Goal: Navigation & Orientation: Find specific page/section

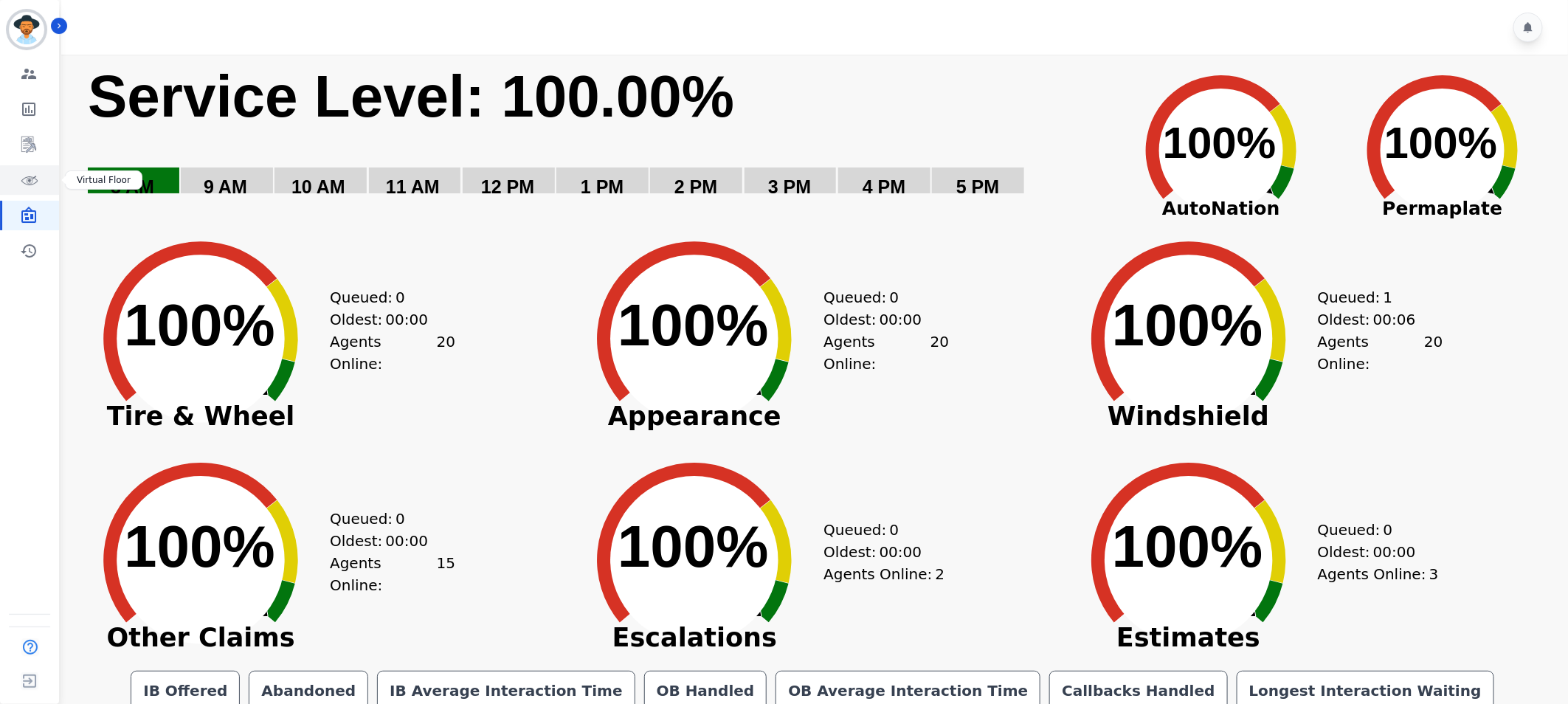
click at [38, 178] on link "Sidebar" at bounding box center [31, 180] width 57 height 29
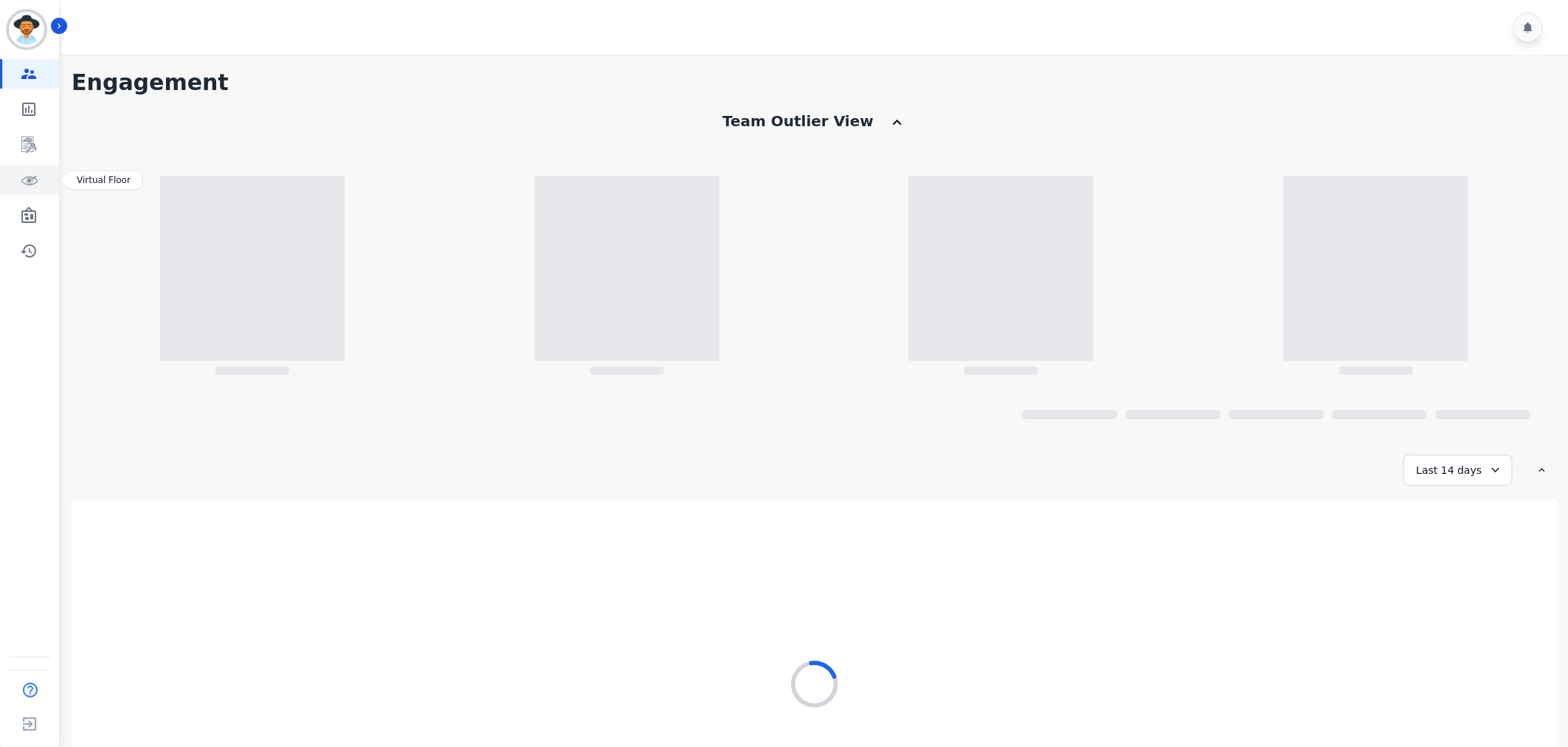
click at [18, 188] on link "Sidebar" at bounding box center [31, 180] width 57 height 29
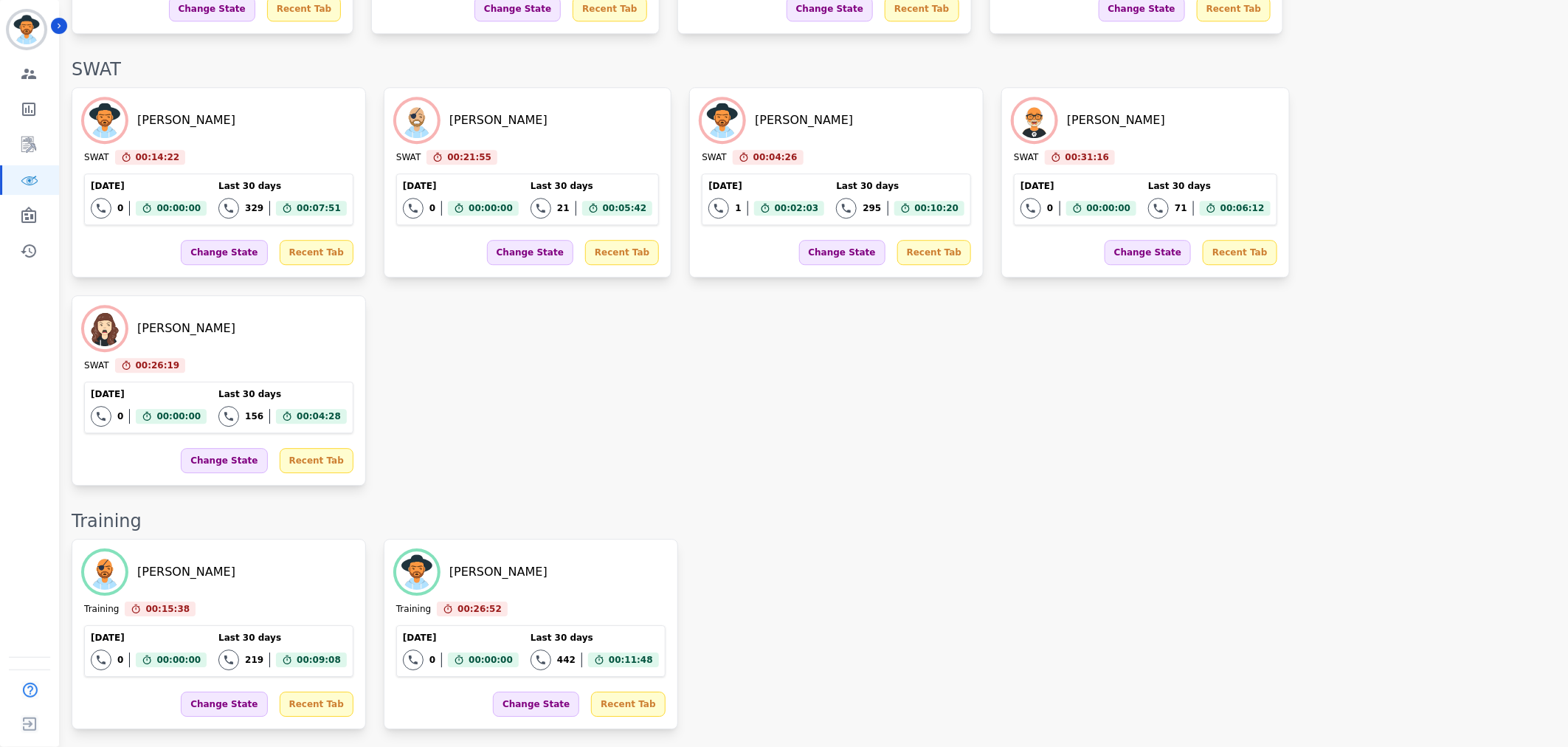
scroll to position [1747, 0]
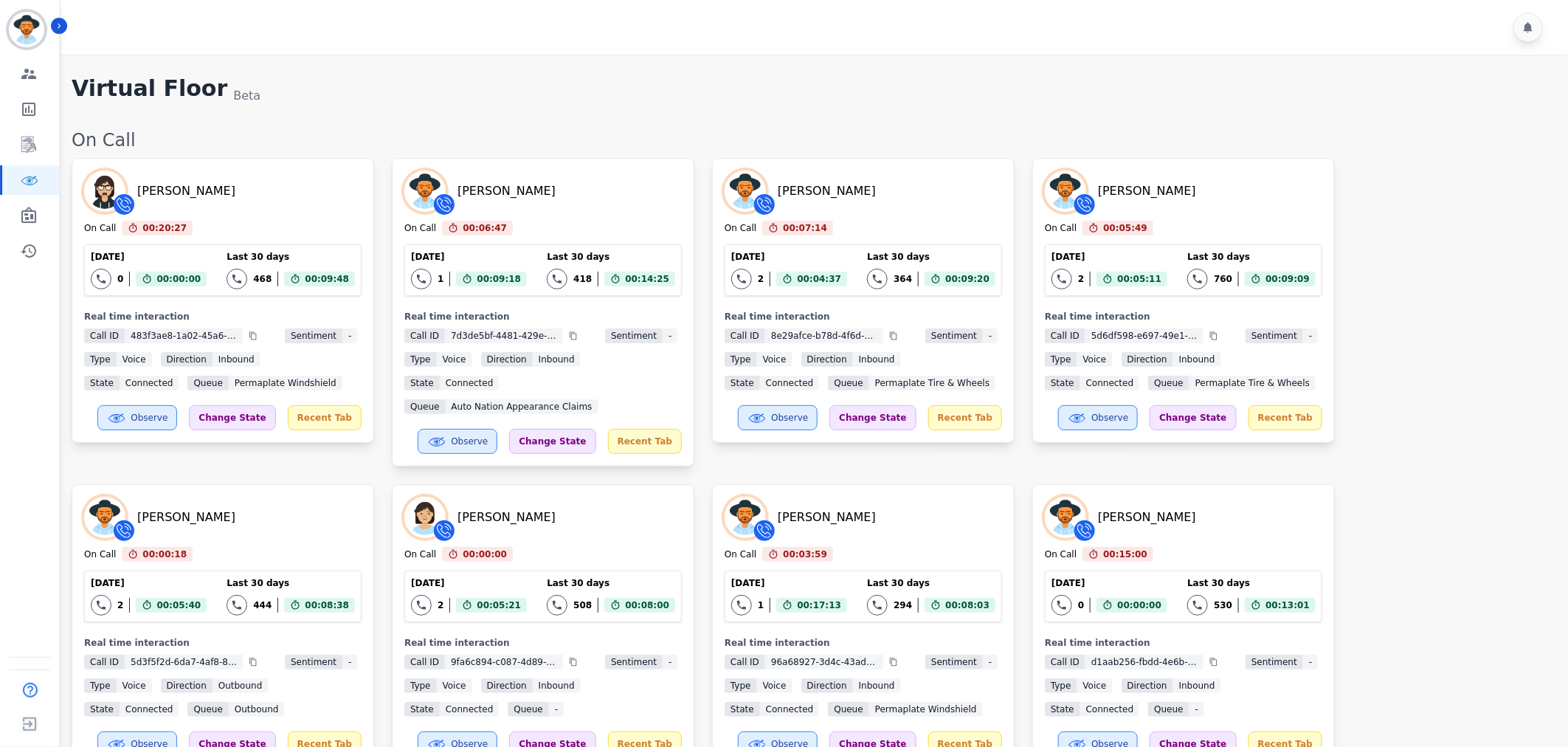
click at [1396, 364] on div "Zuleica Ramirez On Call 00:20:27 Current State: On Call Today 0 Total interacti…" at bounding box center [812, 614] width 1481 height 913
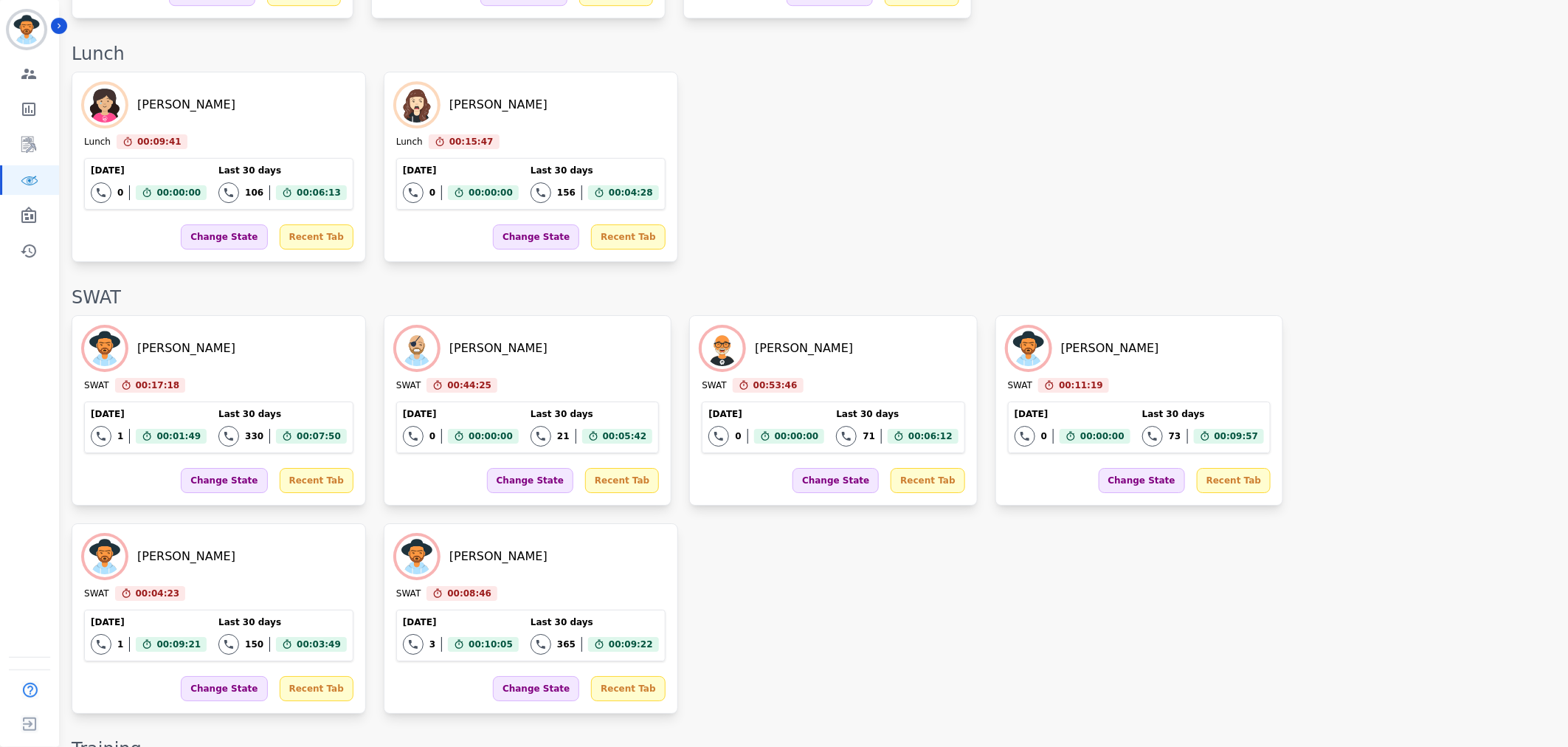
scroll to position [2349, 0]
click at [778, 455] on div "Brandie Nwakalor SWAT 00:17:18 Current State: SWAT Today 1 Total interactions c…" at bounding box center [812, 514] width 1481 height 398
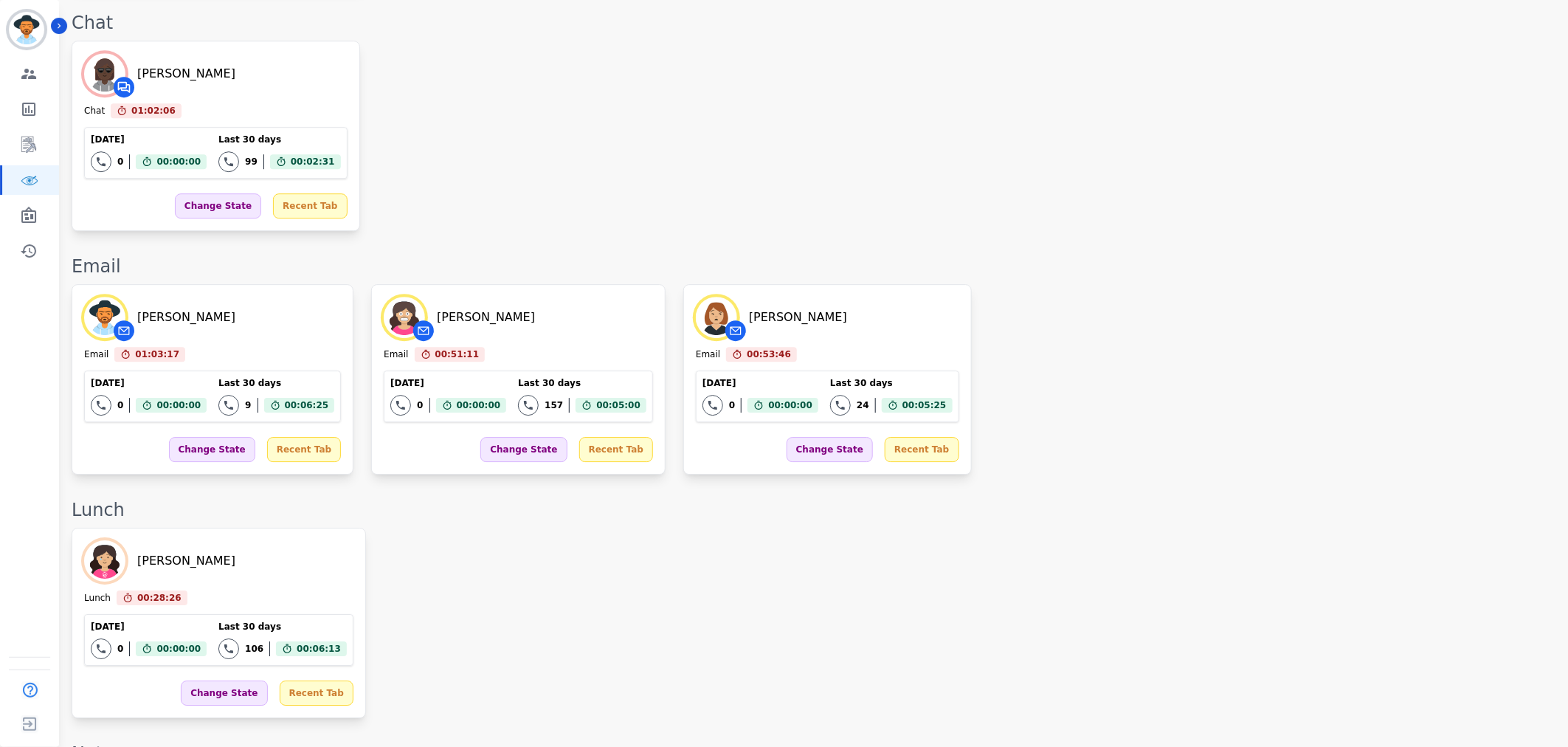
scroll to position [2259, 0]
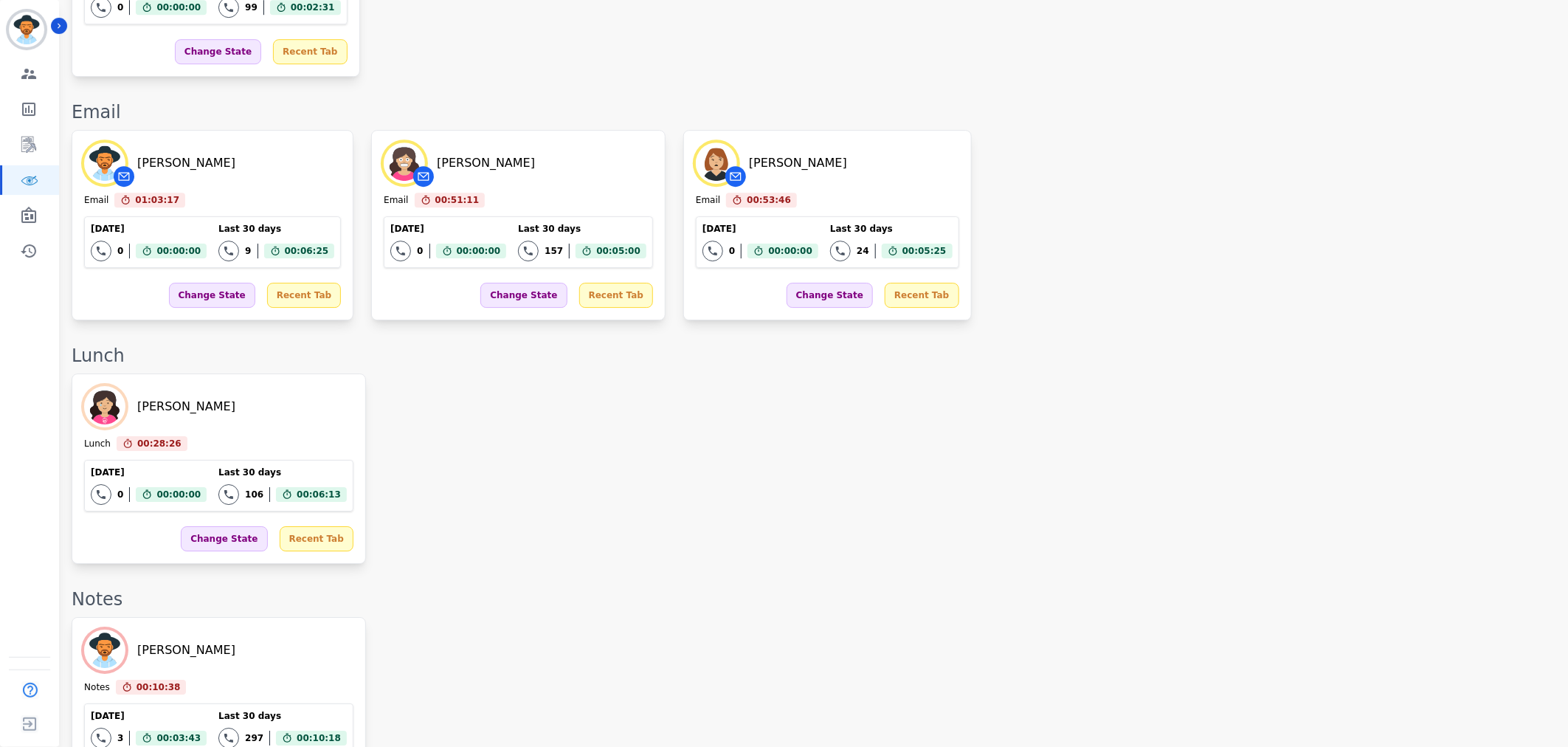
click at [734, 588] on div "Notes" at bounding box center [812, 599] width 1481 height 23
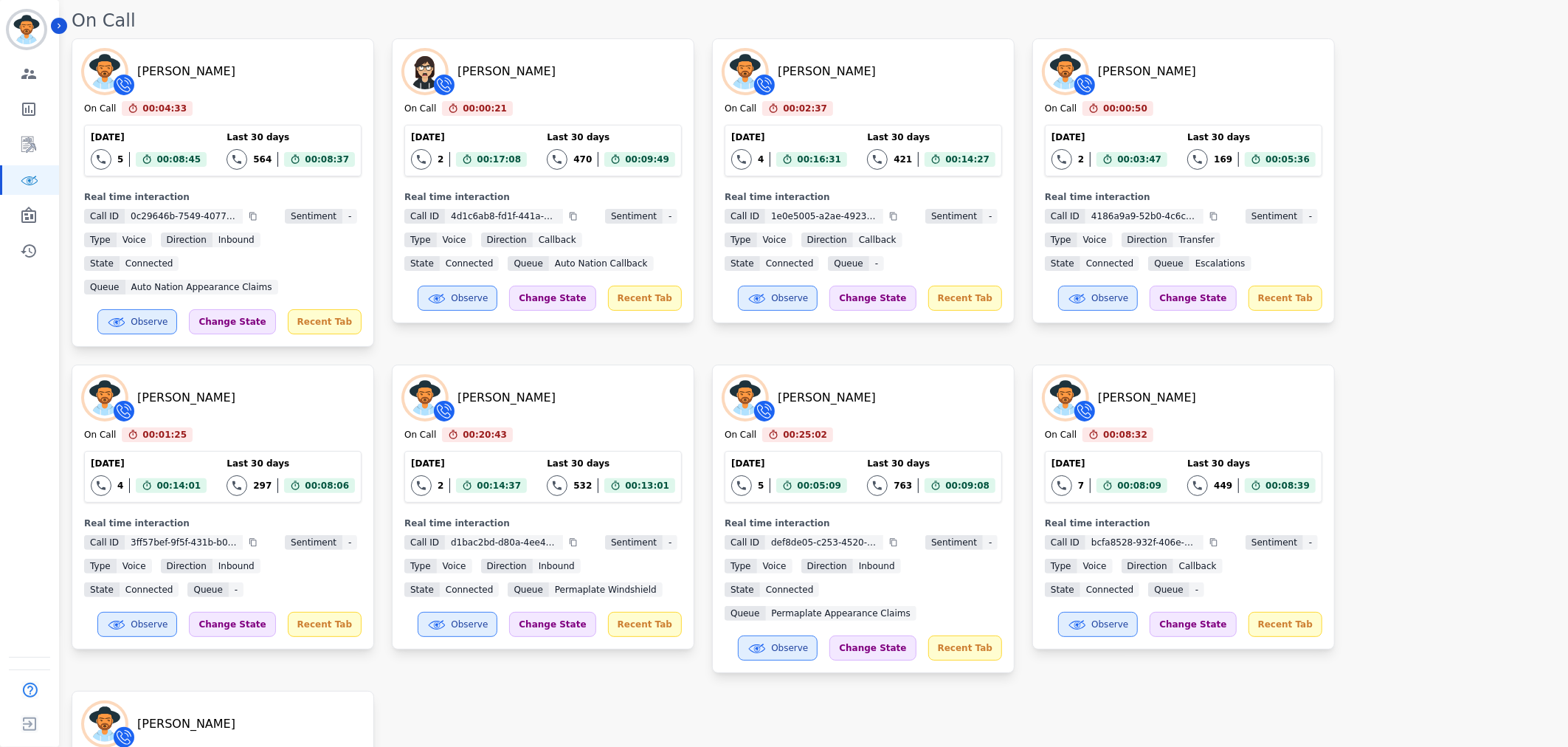
scroll to position [120, 0]
click at [1385, 262] on div "Emmory LeeSang On Call 00:04:36 Current State: On Call Today 5 Total interactio…" at bounding box center [812, 507] width 1481 height 937
click at [1478, 335] on div "Emmory LeeSang On Call 00:04:36 Current State: On Call Today 5 Total interactio…" at bounding box center [812, 507] width 1481 height 937
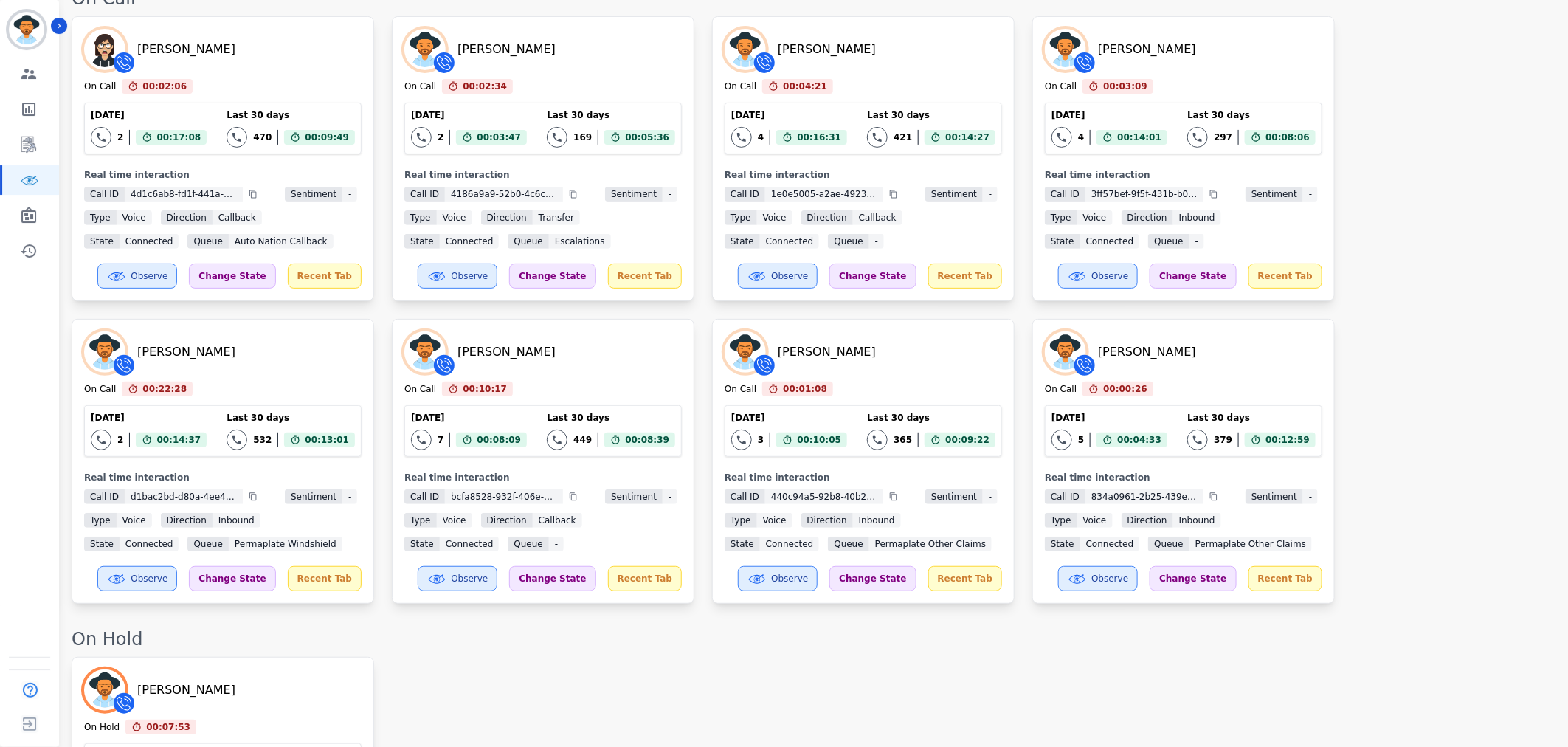
scroll to position [0, 0]
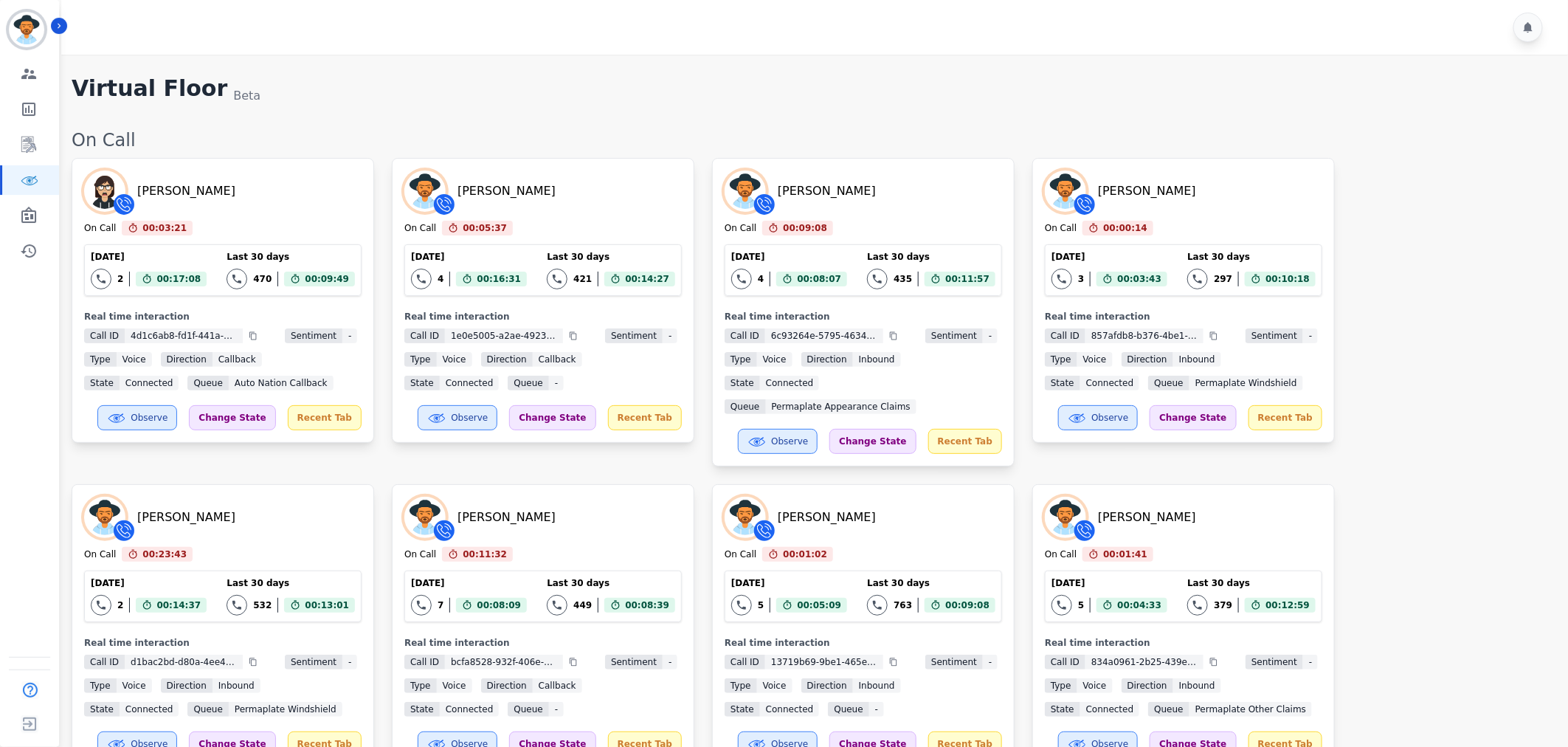
click at [1451, 511] on div "Zuleica Ramirez On Call 00:03:21 Current State: On Call Today 2 Total interacti…" at bounding box center [812, 463] width 1481 height 611
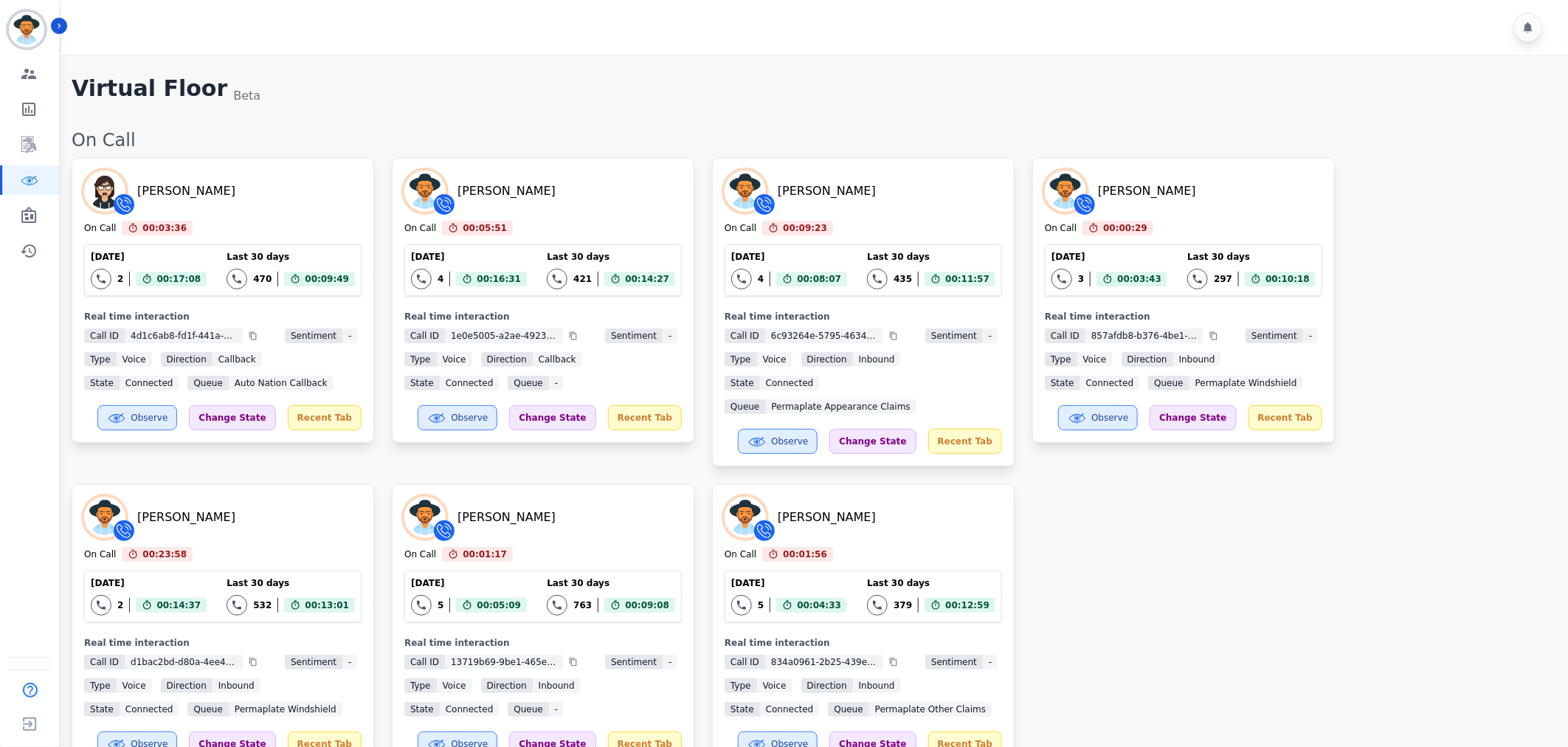
click at [1419, 364] on div "Zuleica Ramirez On Call 00:03:36 Current State: On Call Today 2 Total interacti…" at bounding box center [812, 463] width 1481 height 611
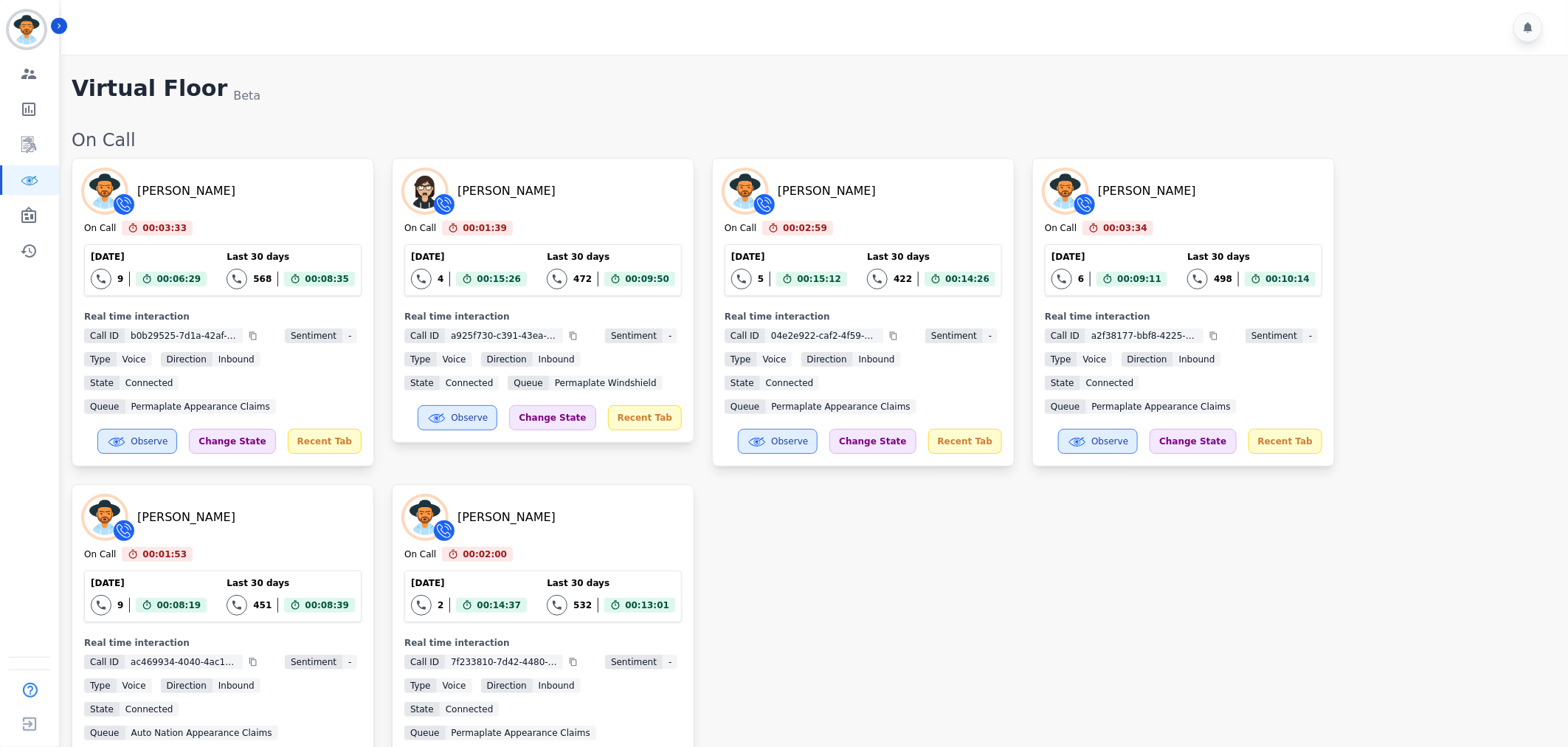
click at [911, 555] on div "Emmory LeeSang On Call 00:03:33 Current State: On Call Today 9 Total interactio…" at bounding box center [812, 475] width 1481 height 634
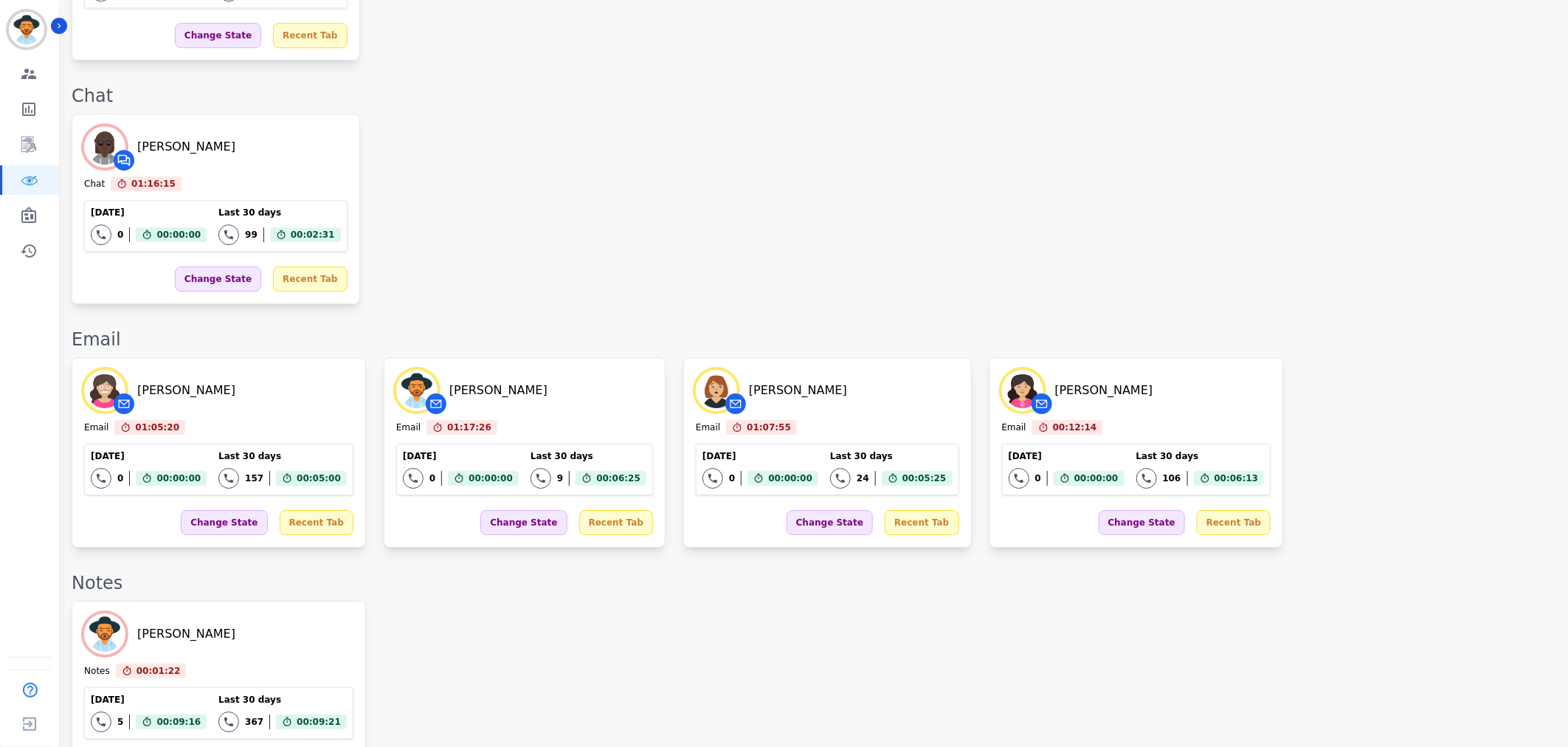
scroll to position [2723, 0]
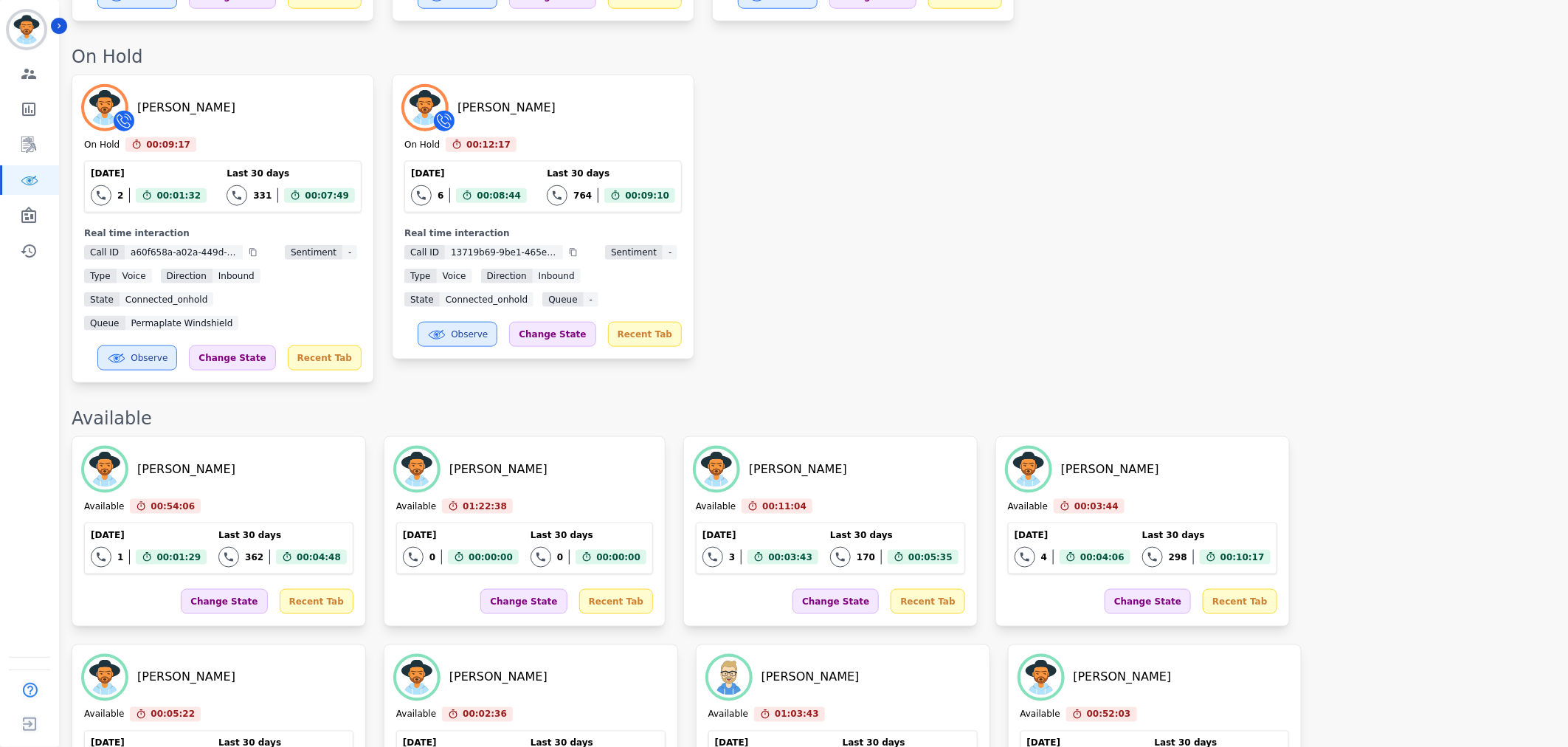
scroll to position [756, 0]
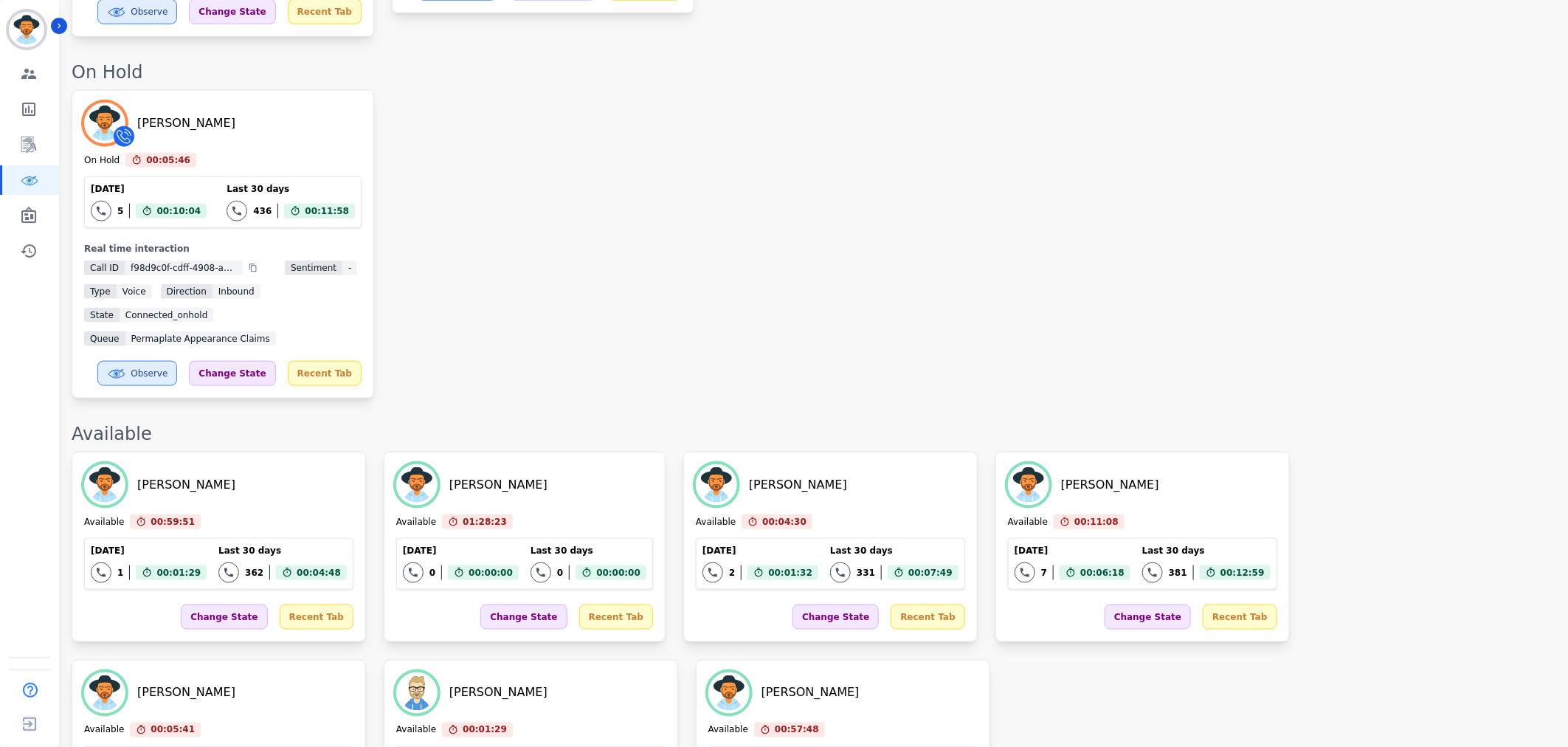
click at [734, 254] on div "Angel Rozalez On Hold 00:05:46 Current State: On Hold Today 5 Total interaction…" at bounding box center [812, 244] width 1481 height 308
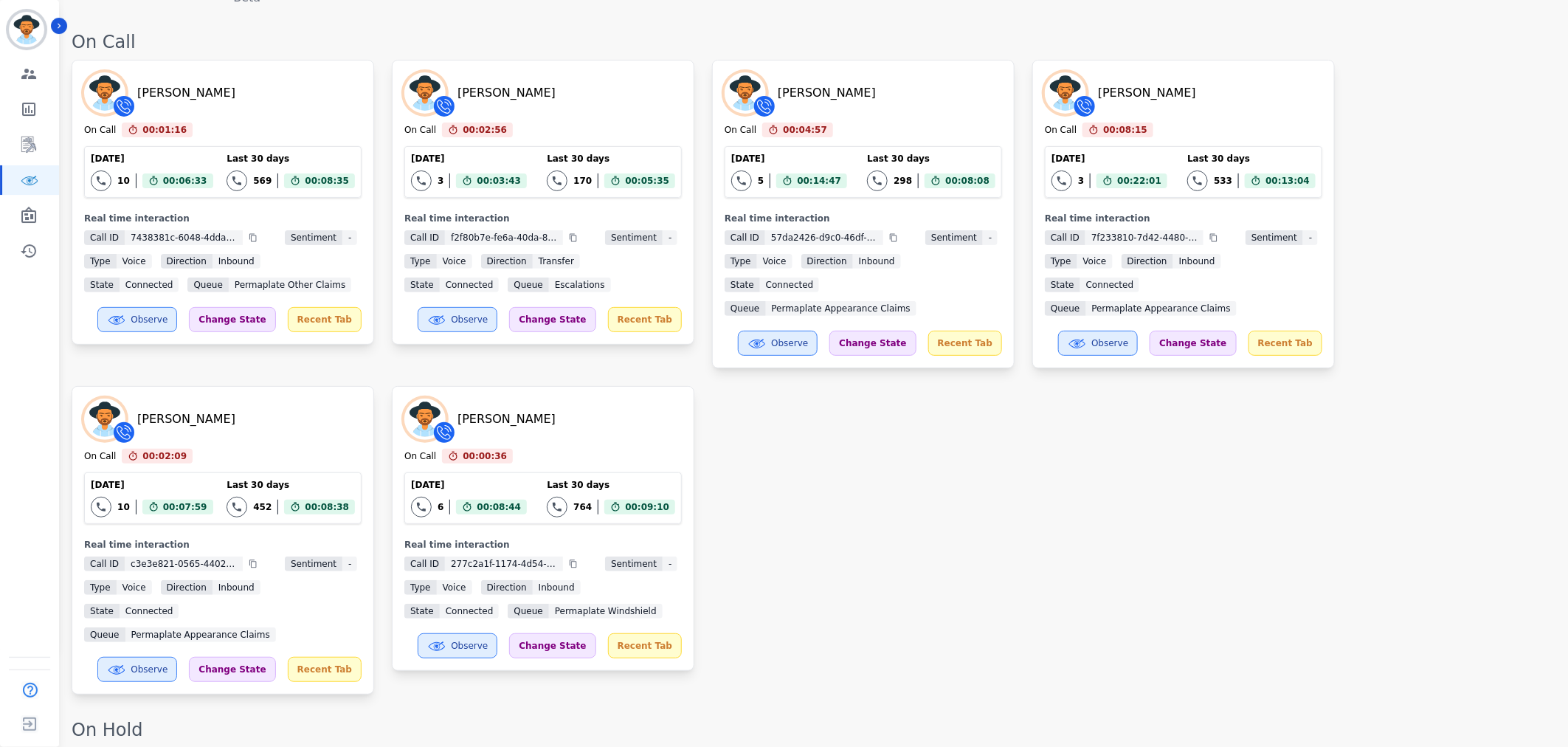
scroll to position [0, 0]
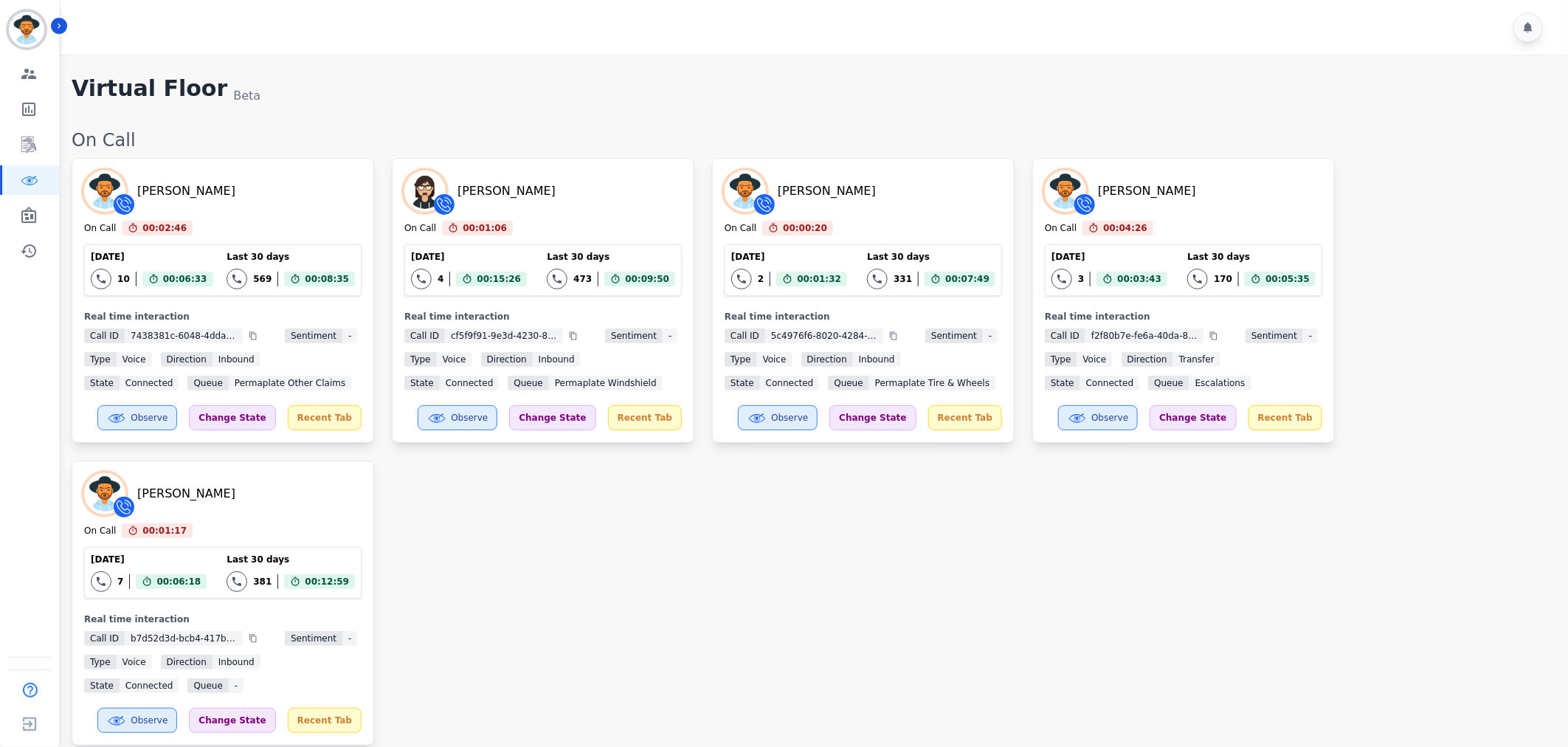
click at [1402, 497] on div "Emmory LeeSang On Call 00:02:46 Current State: On Call Today 10 Total interacti…" at bounding box center [812, 451] width 1481 height 588
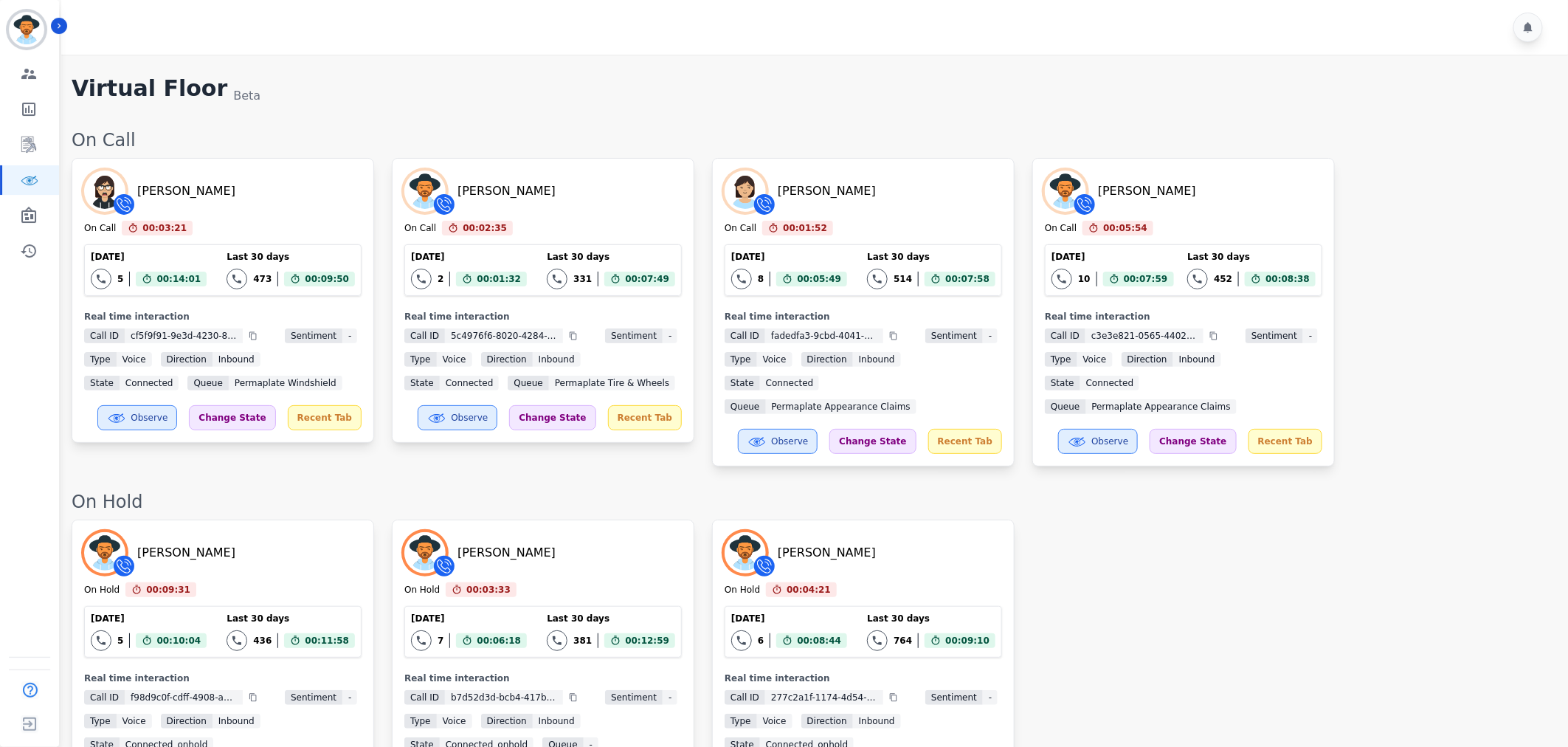
click at [1266, 558] on div "Angel Rozalez On Hold 00:09:31 Current State: On Hold Today 5 Total interaction…" at bounding box center [812, 674] width 1481 height 308
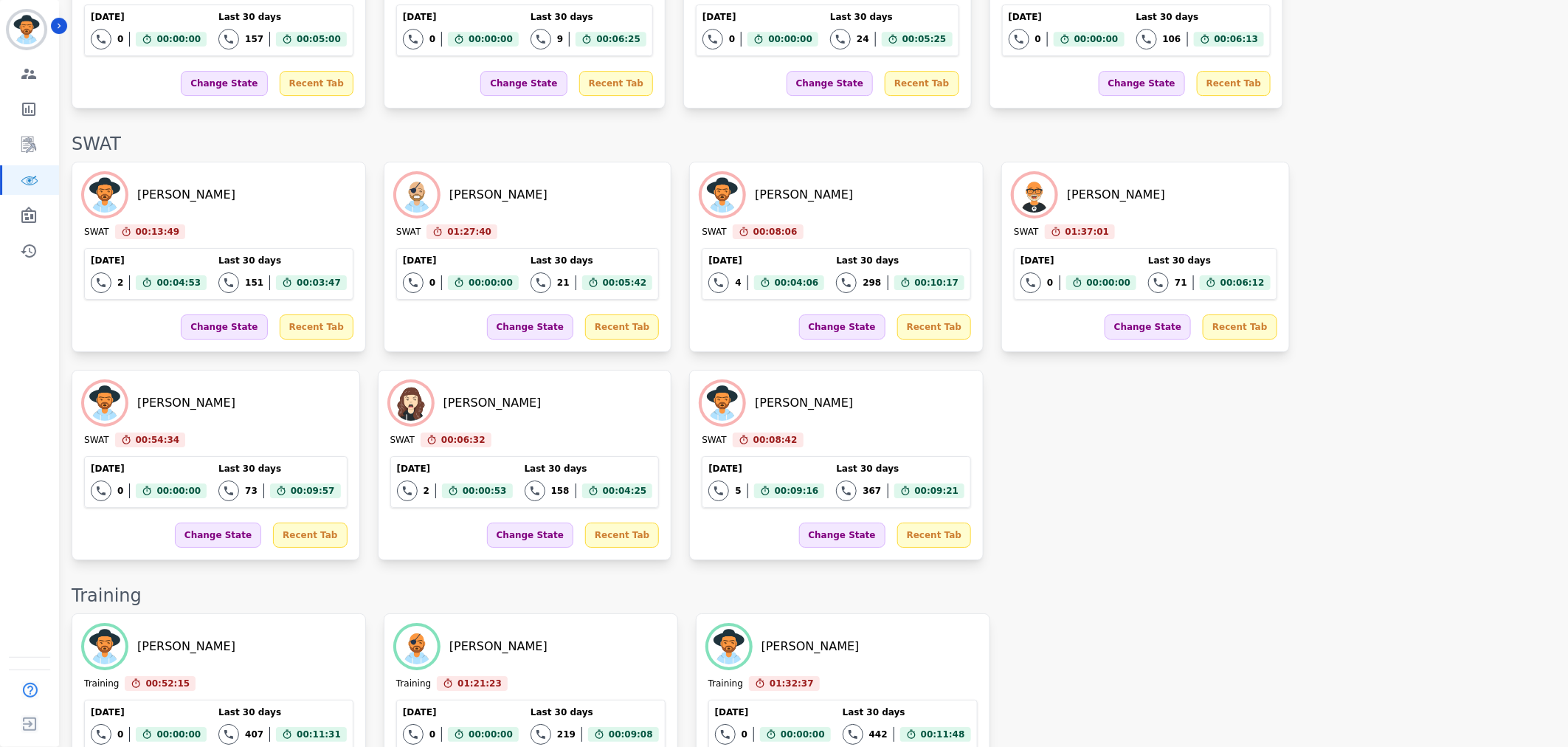
scroll to position [2443, 0]
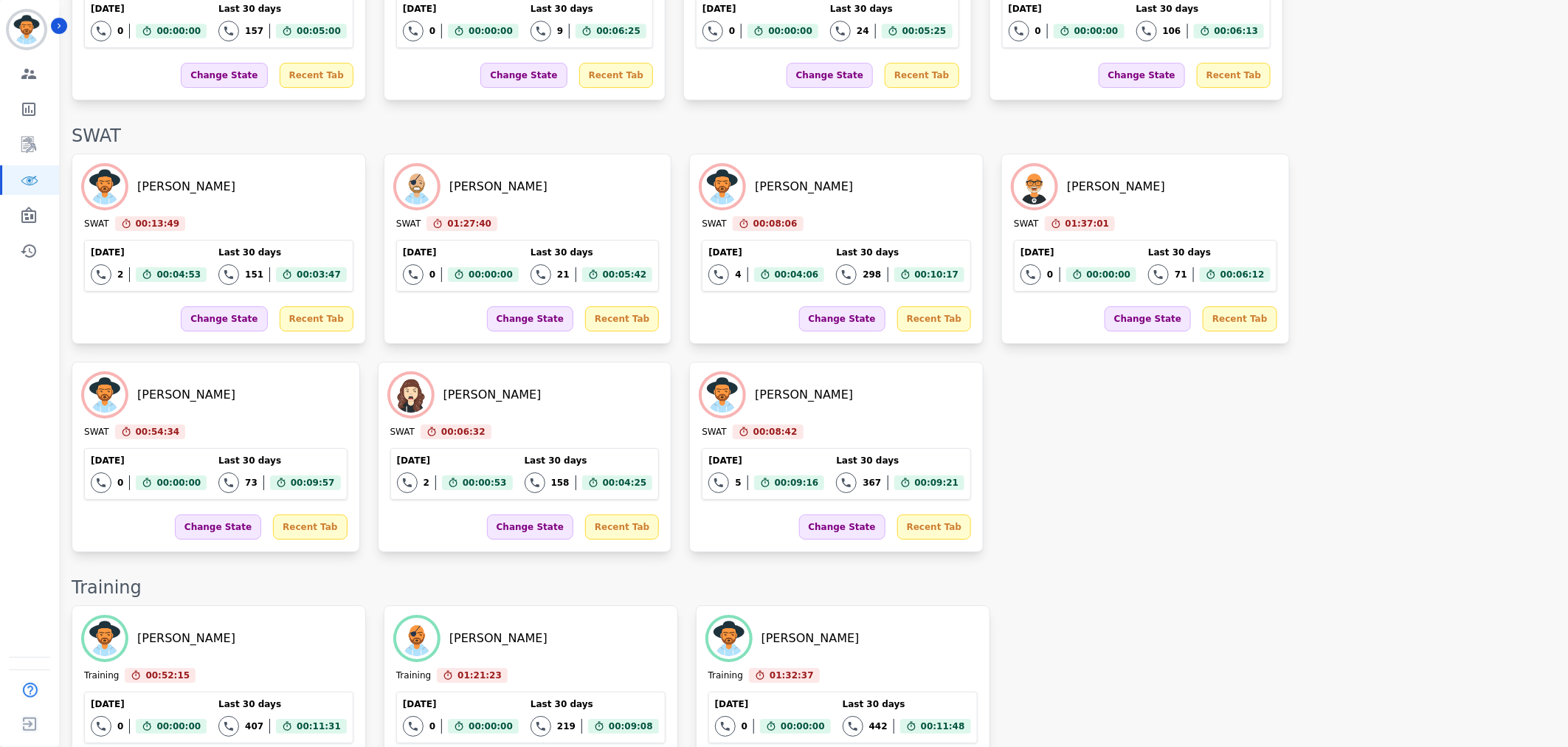
click at [1314, 444] on div "Ophelia Gomez SWAT 00:13:49 Current State: SWAT Today 2 Total interactions coun…" at bounding box center [812, 352] width 1481 height 398
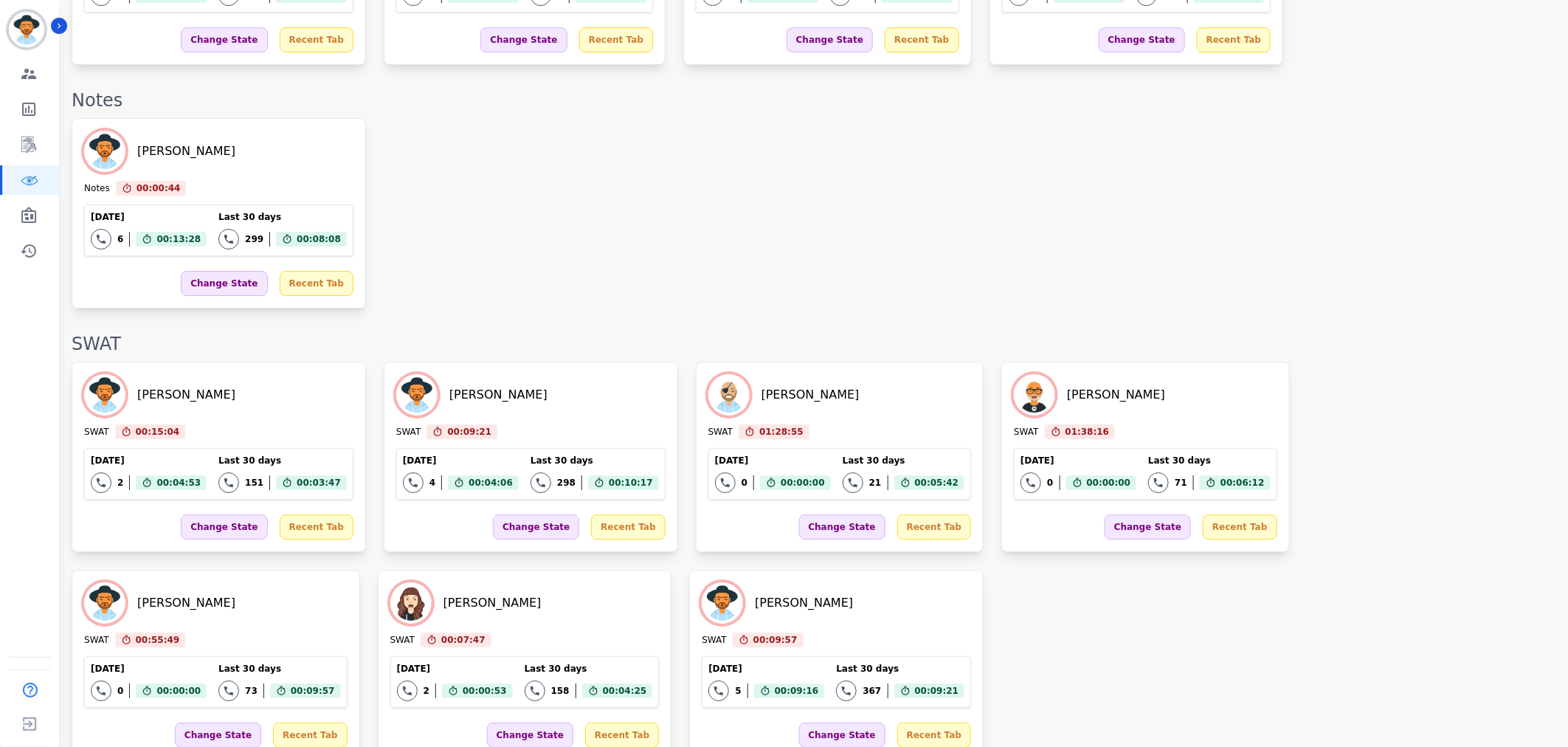
scroll to position [2503, 0]
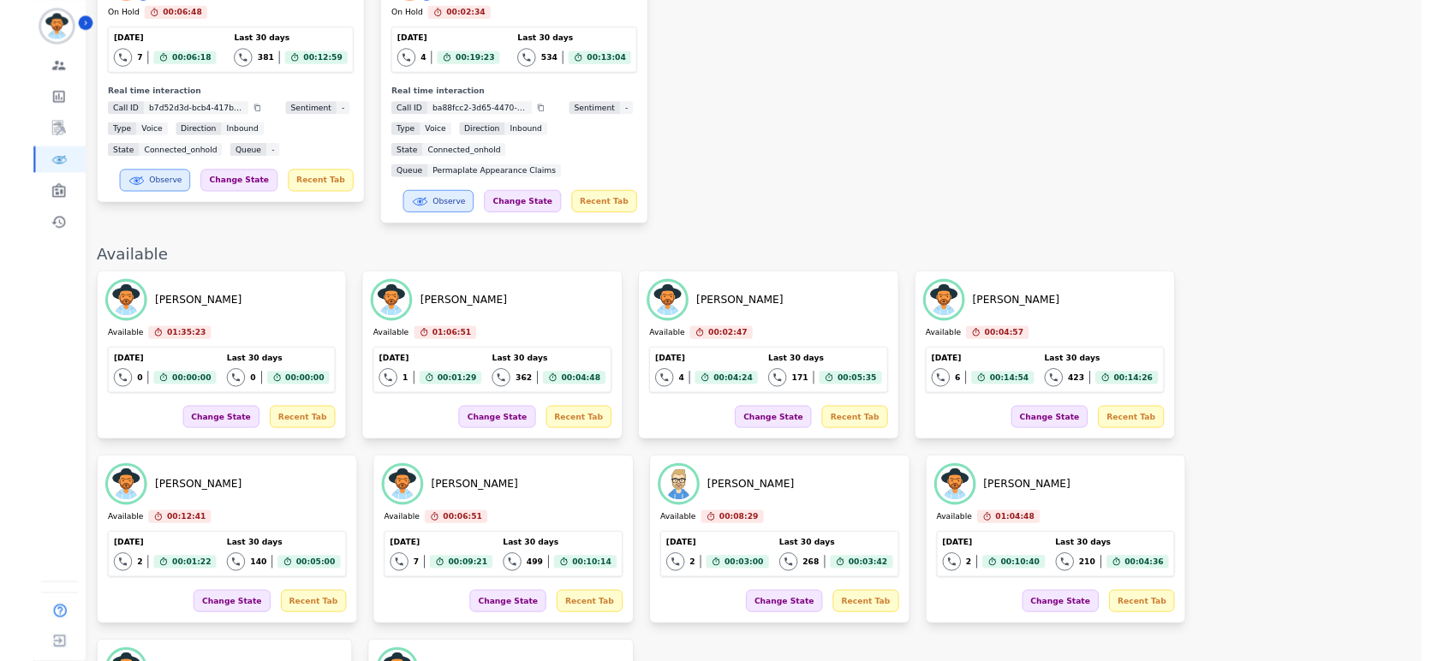
scroll to position [0, 0]
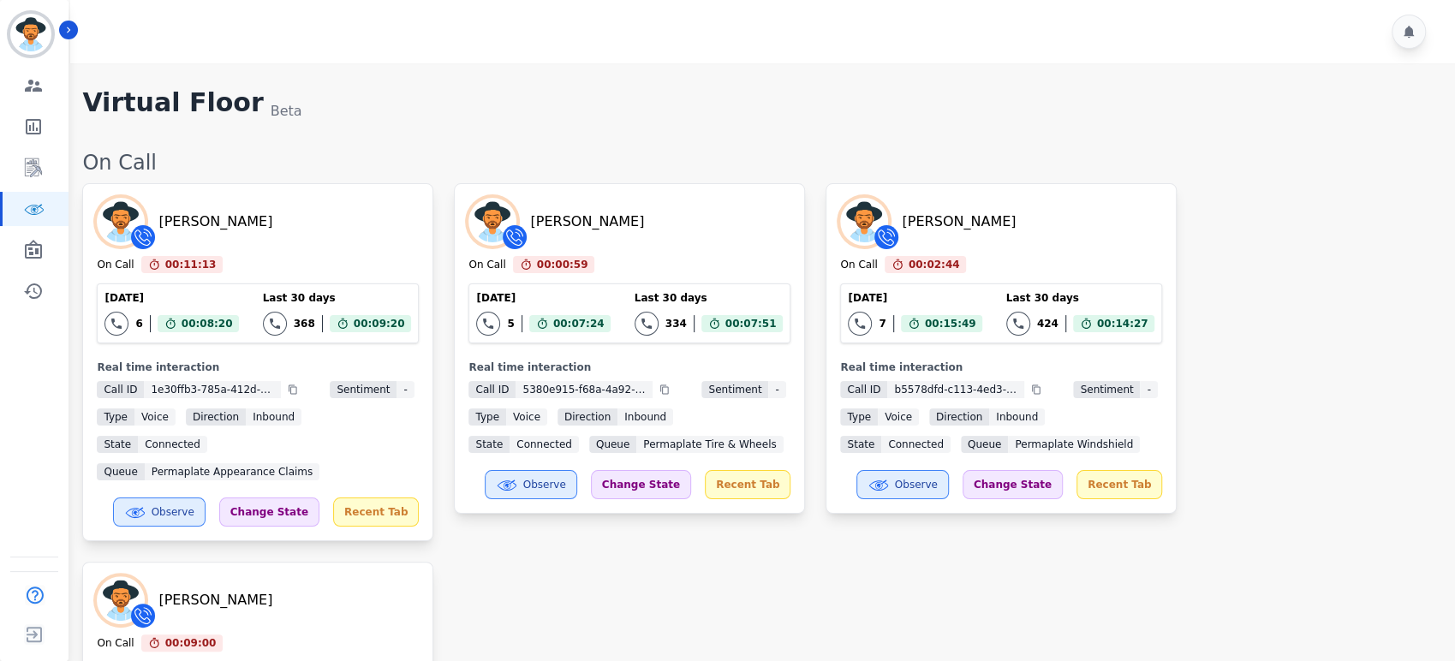
click at [1315, 361] on div "Chris Anderson On Call 00:11:13 Current State: On Call Today 6 Total interactio…" at bounding box center [760, 537] width 1356 height 709
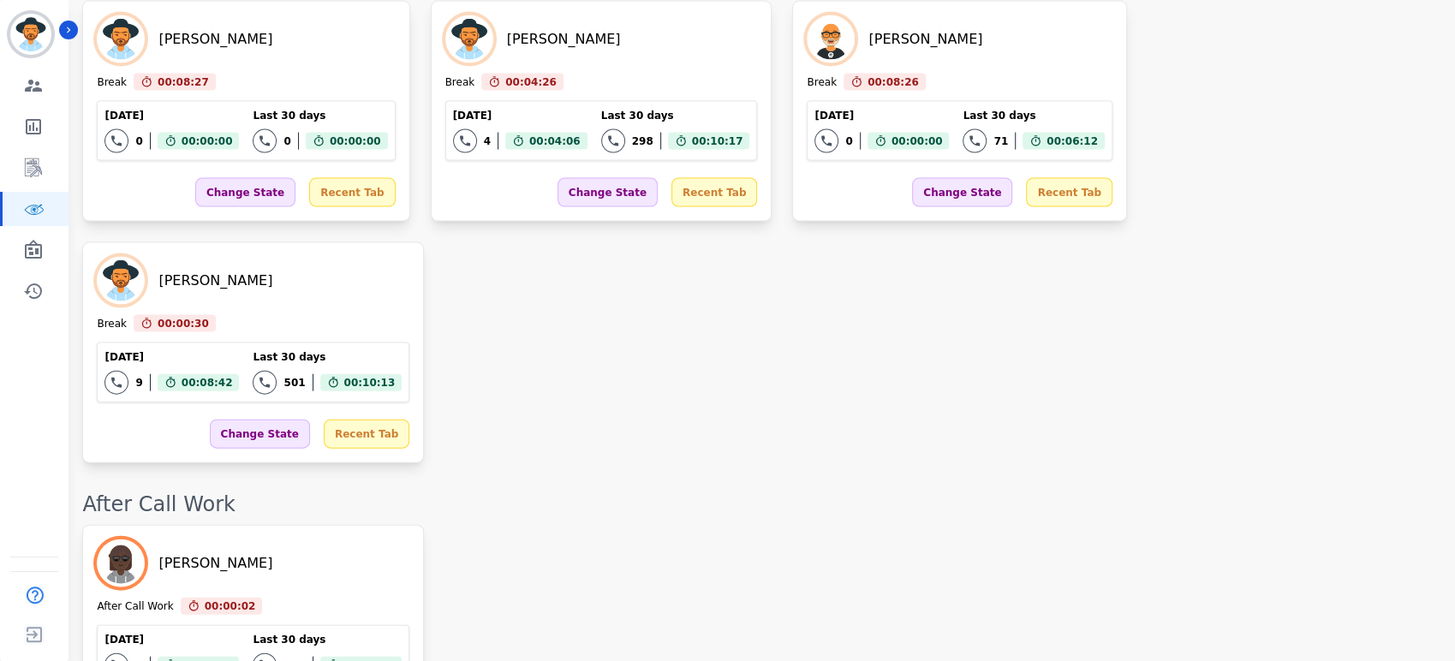
drag, startPoint x: 1207, startPoint y: 301, endPoint x: 1225, endPoint y: 51, distance: 251.5
click at [1207, 253] on div "On Call Chris Anderson On Call 00:11:13 Current State: On Call Today 6 Total in…" at bounding box center [760, 205] width 1356 height 4872
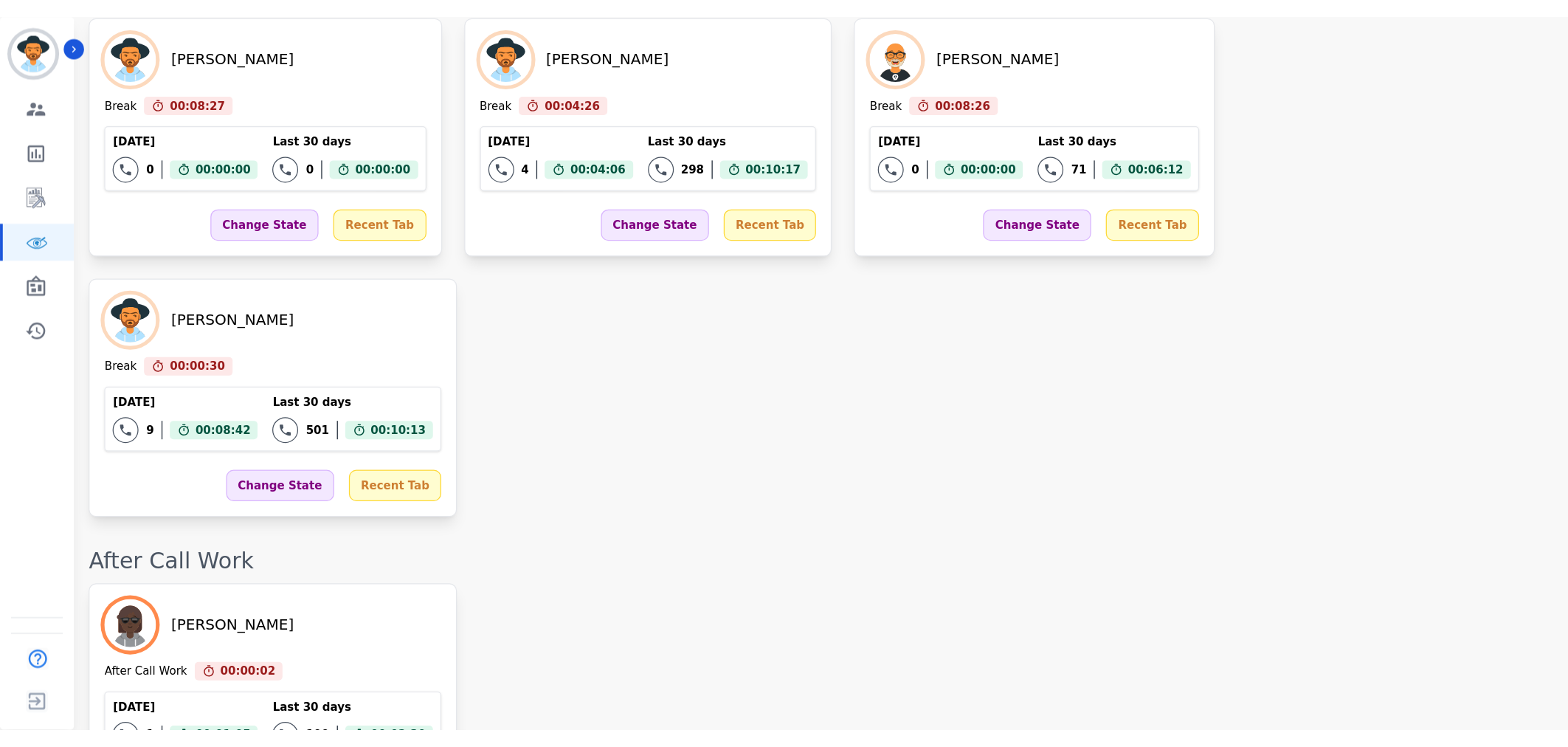
scroll to position [1842, 0]
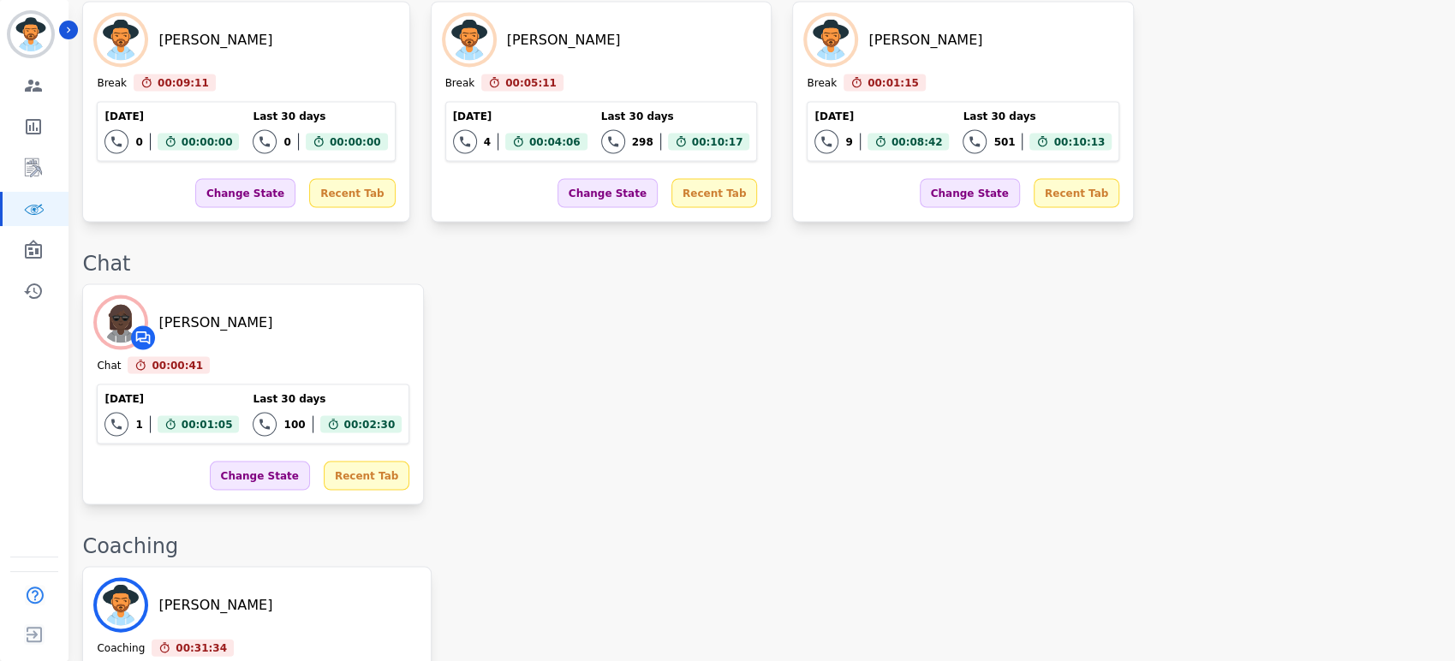
drag, startPoint x: 921, startPoint y: 368, endPoint x: 898, endPoint y: 353, distance: 27.1
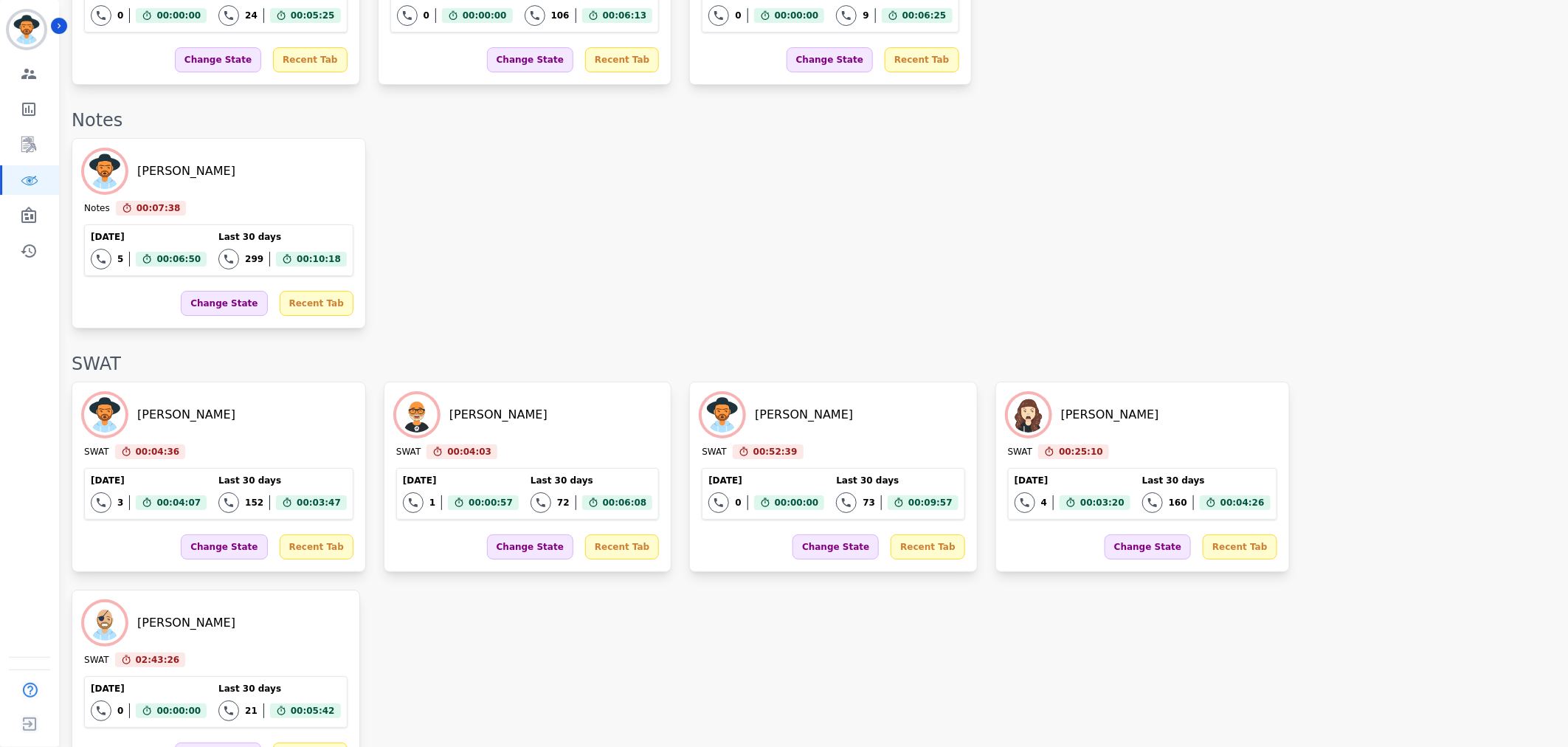
scroll to position [2597, 0]
